Goal: Task Accomplishment & Management: Manage account settings

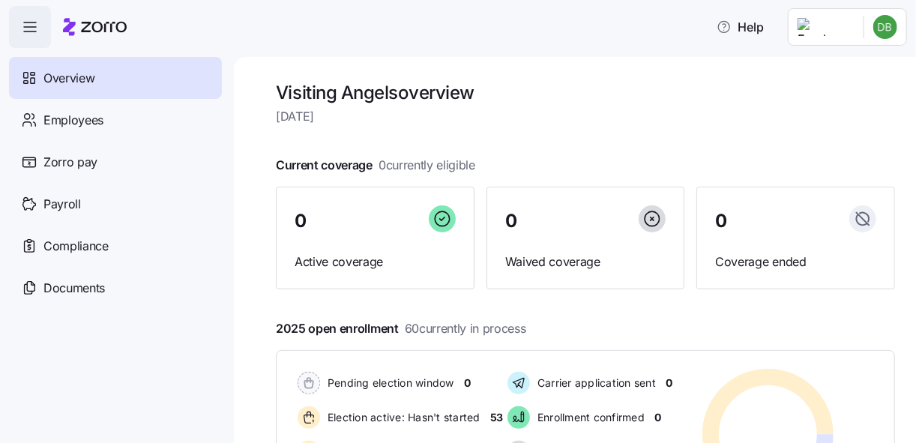
drag, startPoint x: 915, startPoint y: 141, endPoint x: 914, endPoint y: 164, distance: 23.3
click at [914, 164] on div "Visiting Angels overview [DATE] Current coverage 0 currently eligible 0 Active …" at bounding box center [575, 250] width 682 height 386
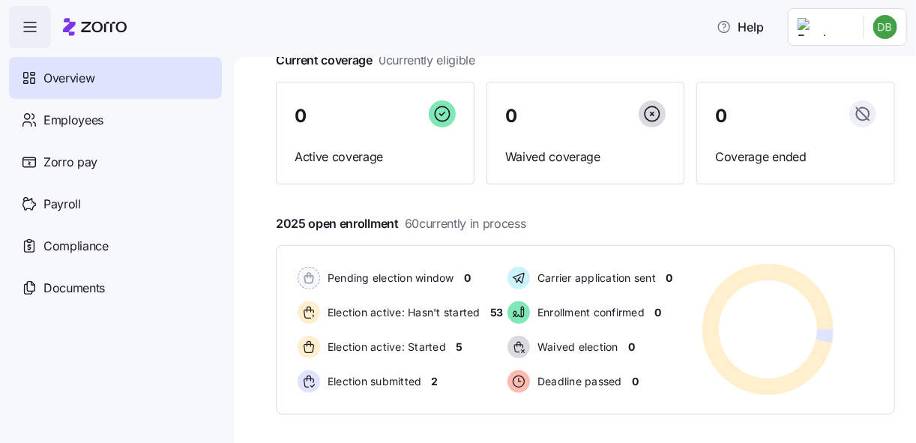
scroll to position [100, 0]
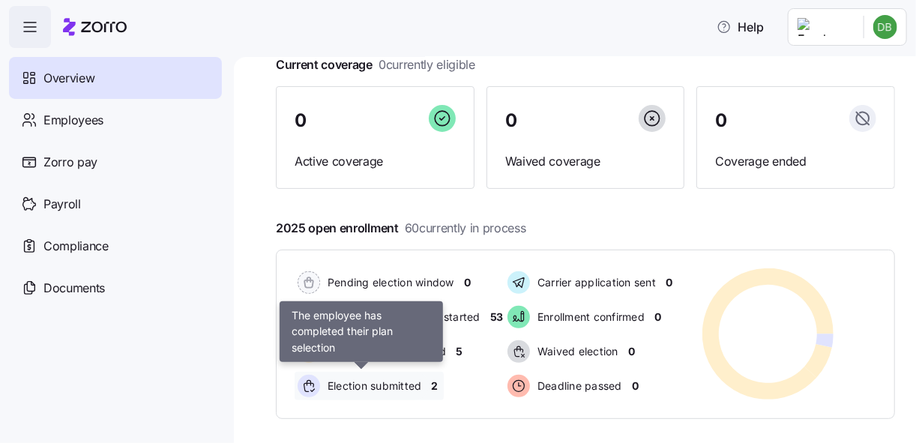
click at [386, 388] on span "Election submitted" at bounding box center [372, 386] width 99 height 15
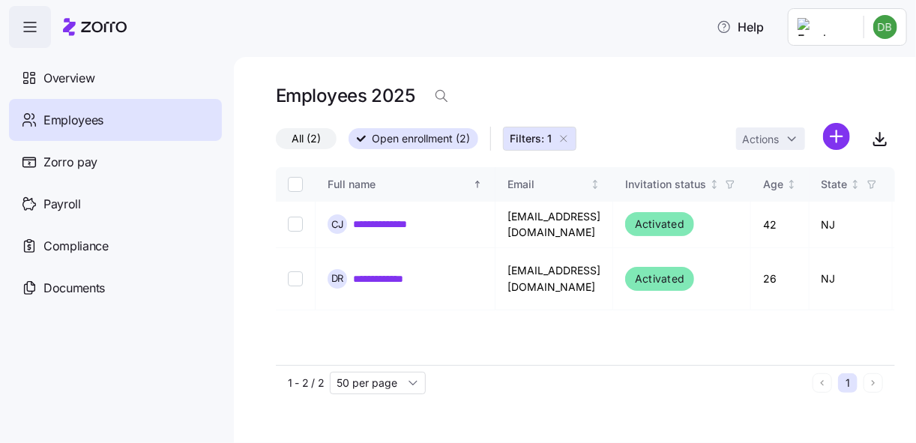
click at [562, 139] on icon "button" at bounding box center [564, 139] width 12 height 12
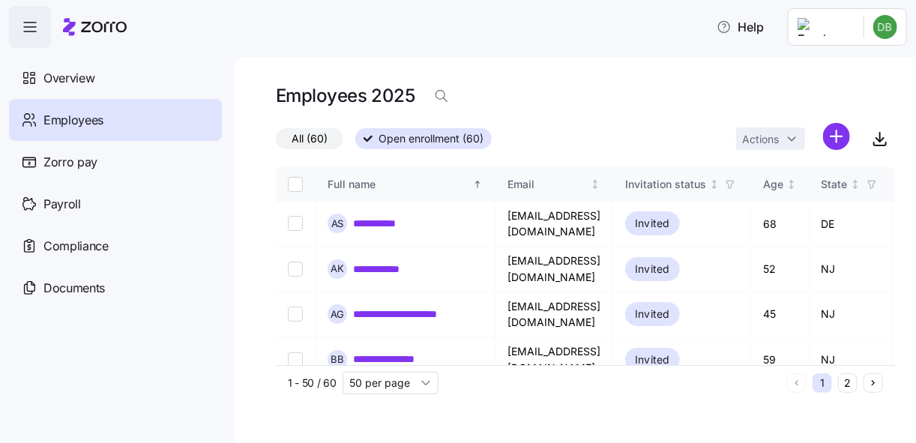
click at [304, 144] on span "All (60)" at bounding box center [310, 138] width 36 height 19
click at [276, 142] on input "All (60)" at bounding box center [276, 142] width 0 height 0
click at [127, 115] on div "Employees" at bounding box center [115, 120] width 213 height 42
